Goal: Transaction & Acquisition: Book appointment/travel/reservation

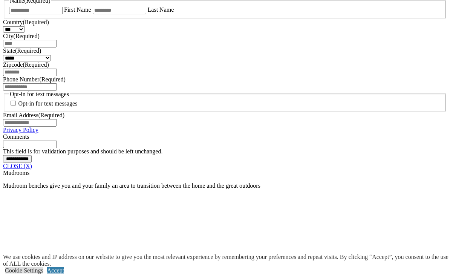
scroll to position [536, 0]
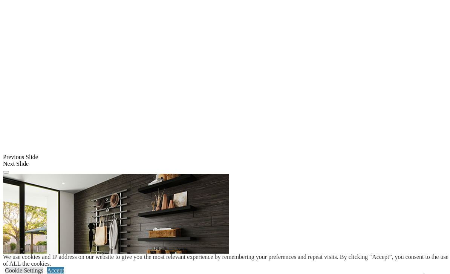
scroll to position [560, 0]
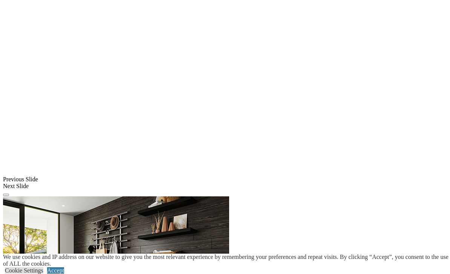
scroll to position [579, 0]
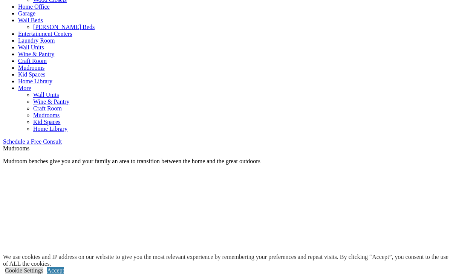
scroll to position [335, 0]
